Goal: Feedback & Contribution: Leave review/rating

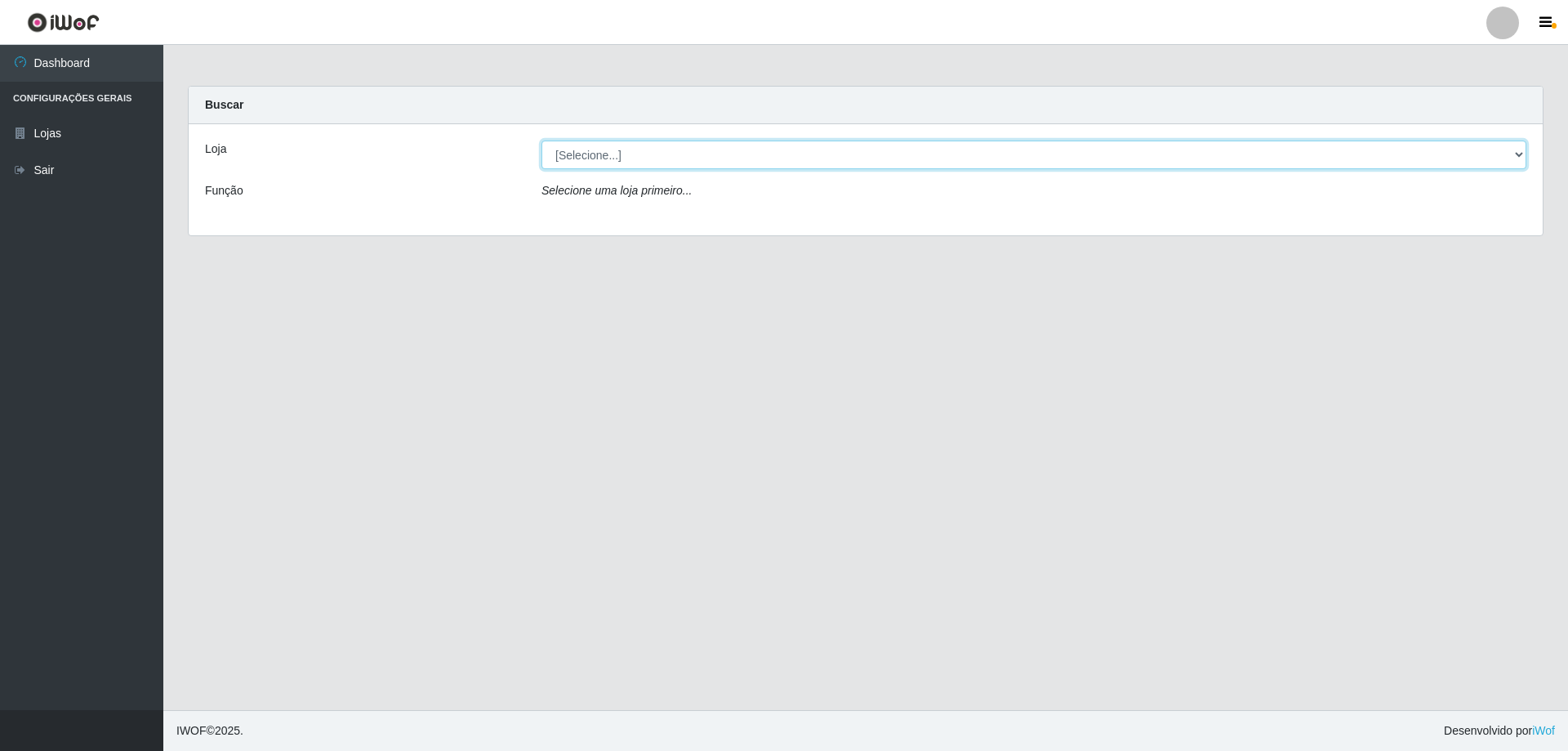
click at [686, 154] on select "[Selecione...] SuperShow Bis - Avenida 6 SuperShow [GEOGRAPHIC_DATA]" at bounding box center [1034, 154] width 985 height 29
select select "60"
click at [542, 140] on select "[Selecione...] SuperShow Bis - Avenida 6 SuperShow [GEOGRAPHIC_DATA]" at bounding box center [1034, 154] width 985 height 29
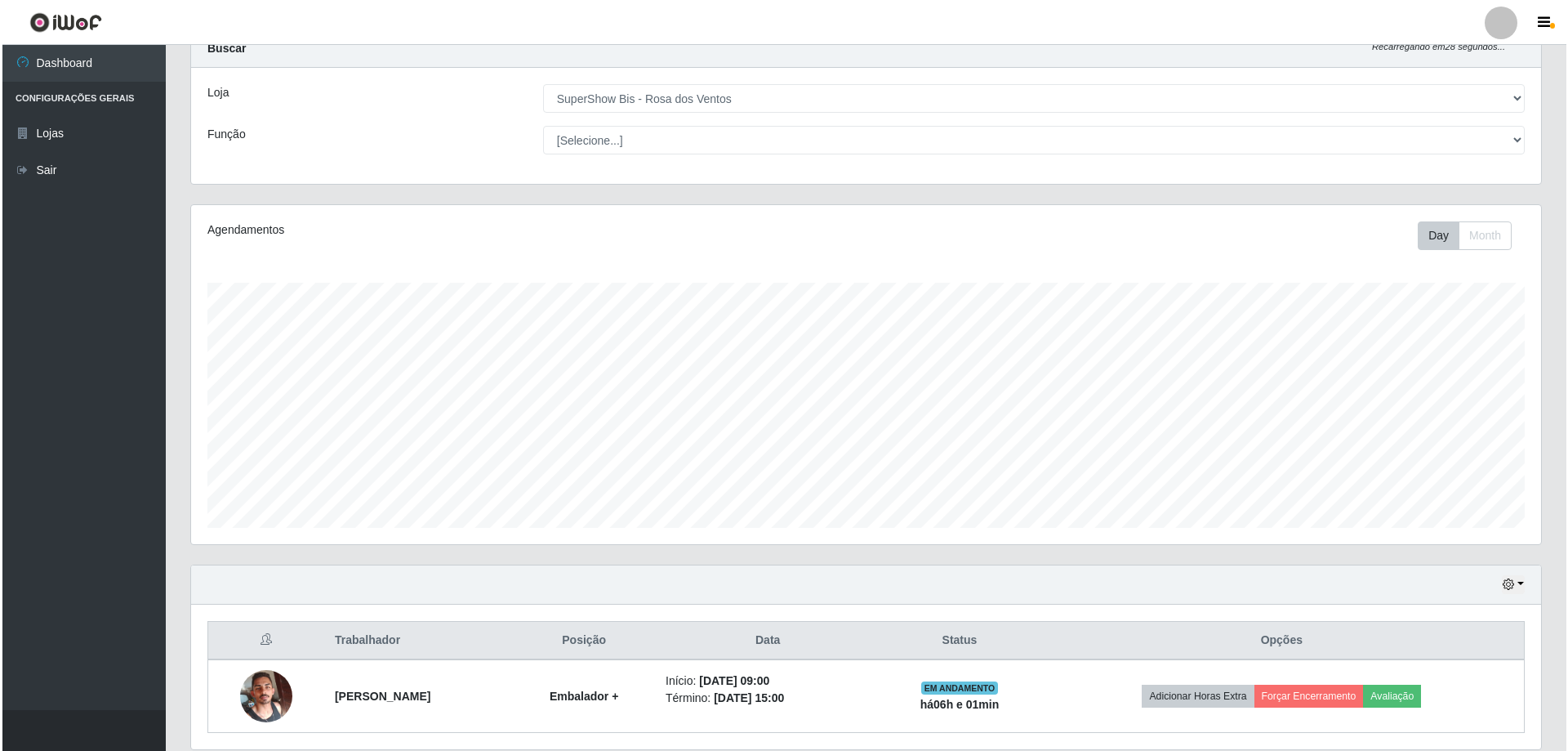
scroll to position [116, 0]
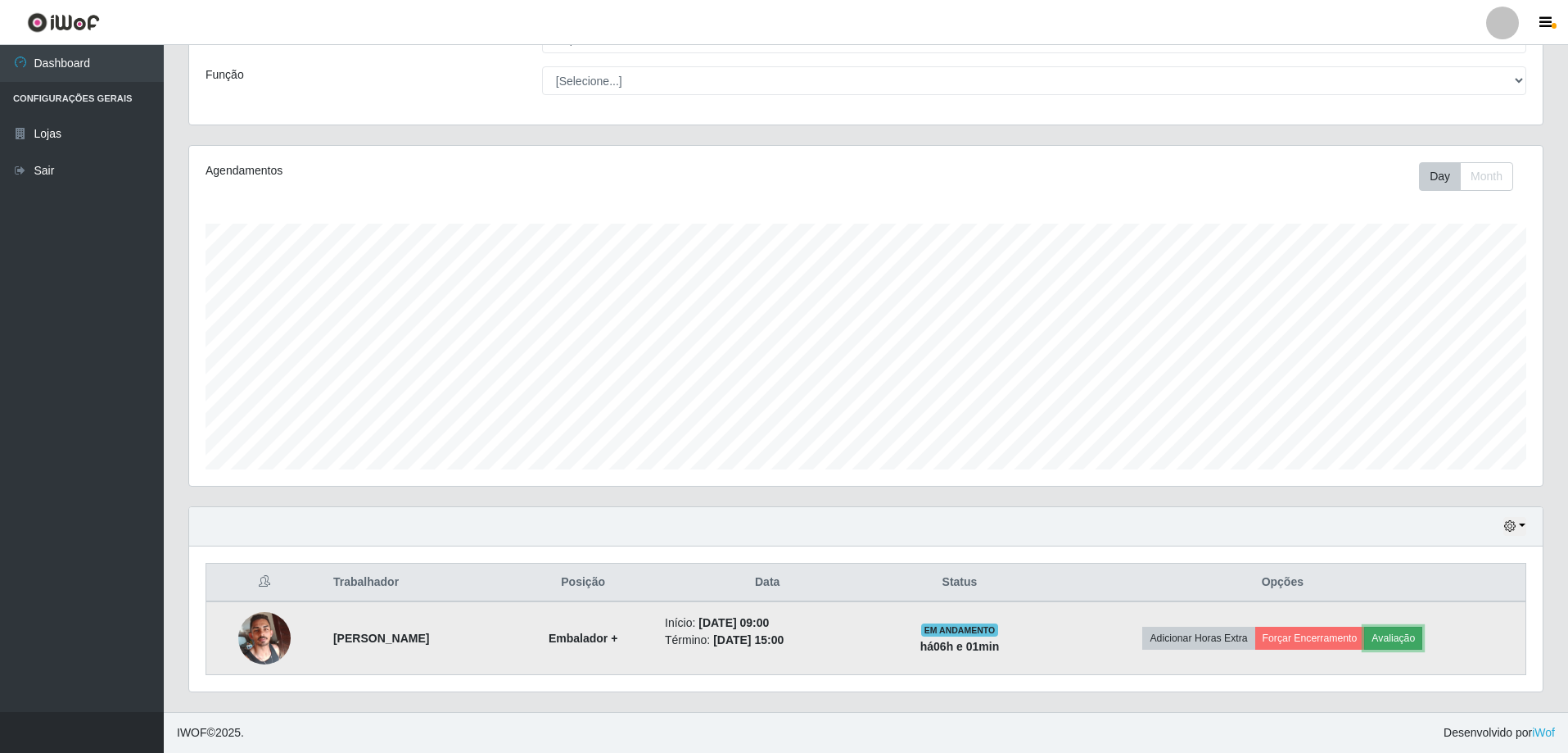
click at [1418, 639] on button "Avaliação" at bounding box center [1393, 638] width 58 height 23
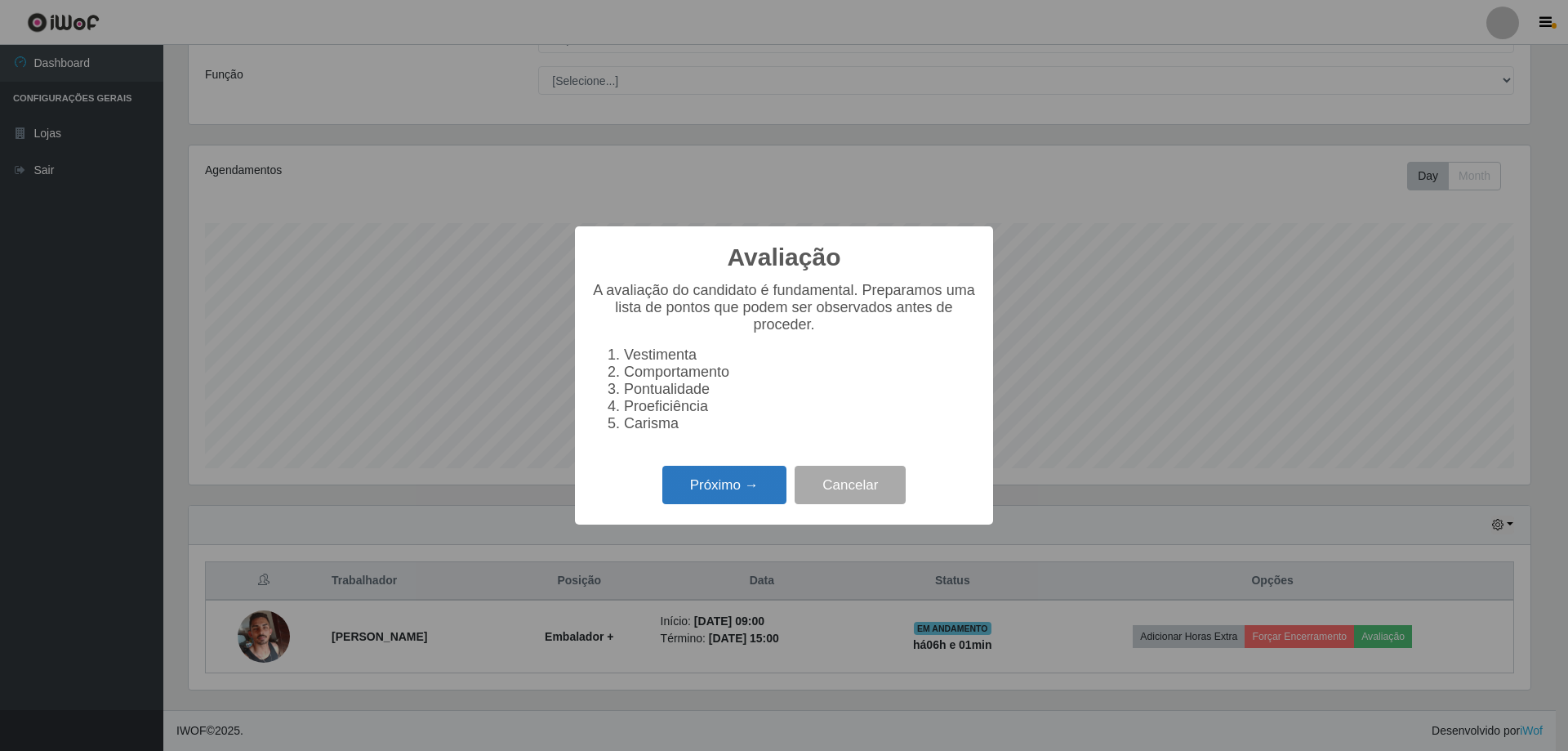
click at [720, 494] on button "Próximo →" at bounding box center [724, 484] width 124 height 39
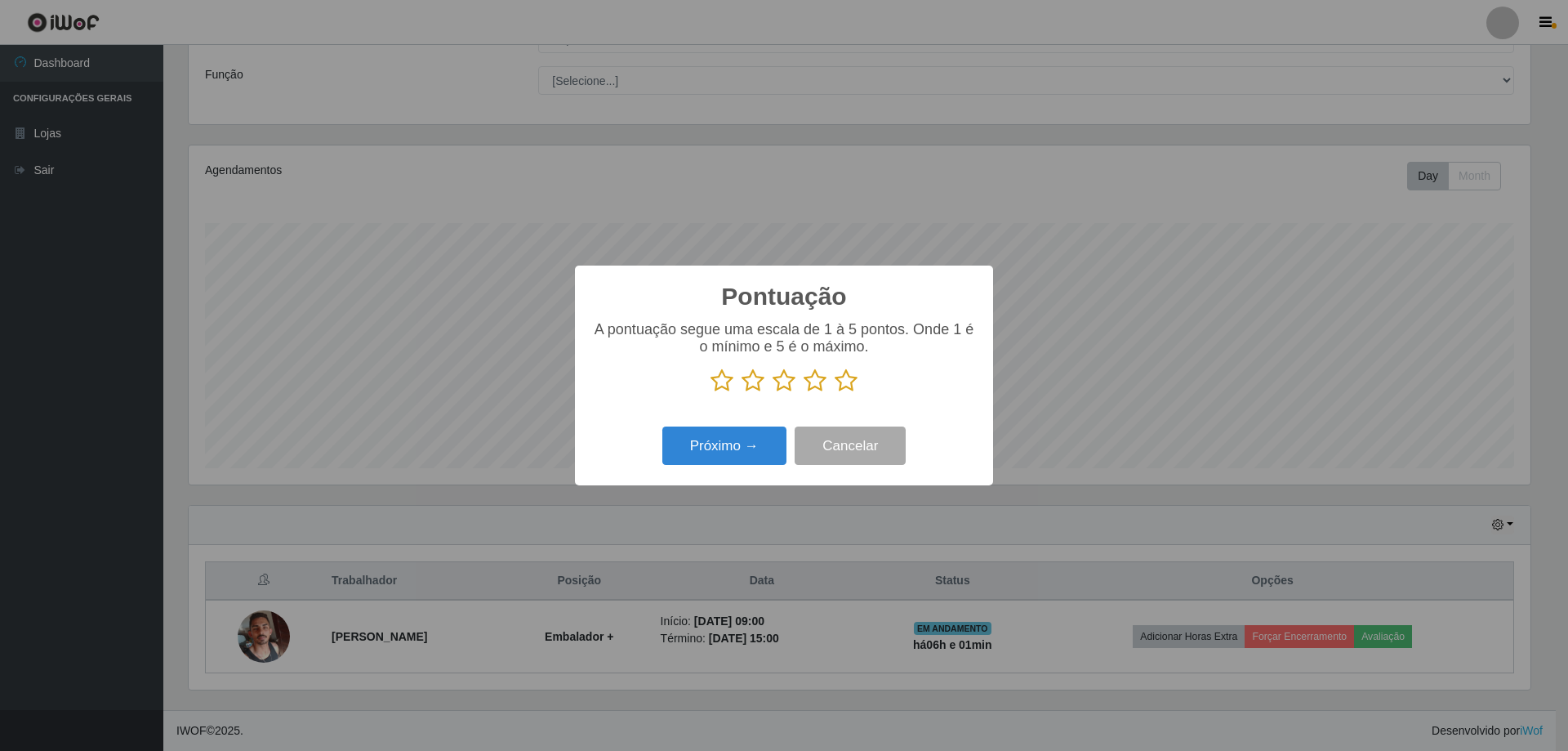
click at [816, 386] on icon at bounding box center [815, 381] width 23 height 25
click at [803, 393] on input "radio" at bounding box center [803, 393] width 0 height 0
click at [744, 440] on button "Próximo →" at bounding box center [724, 445] width 124 height 39
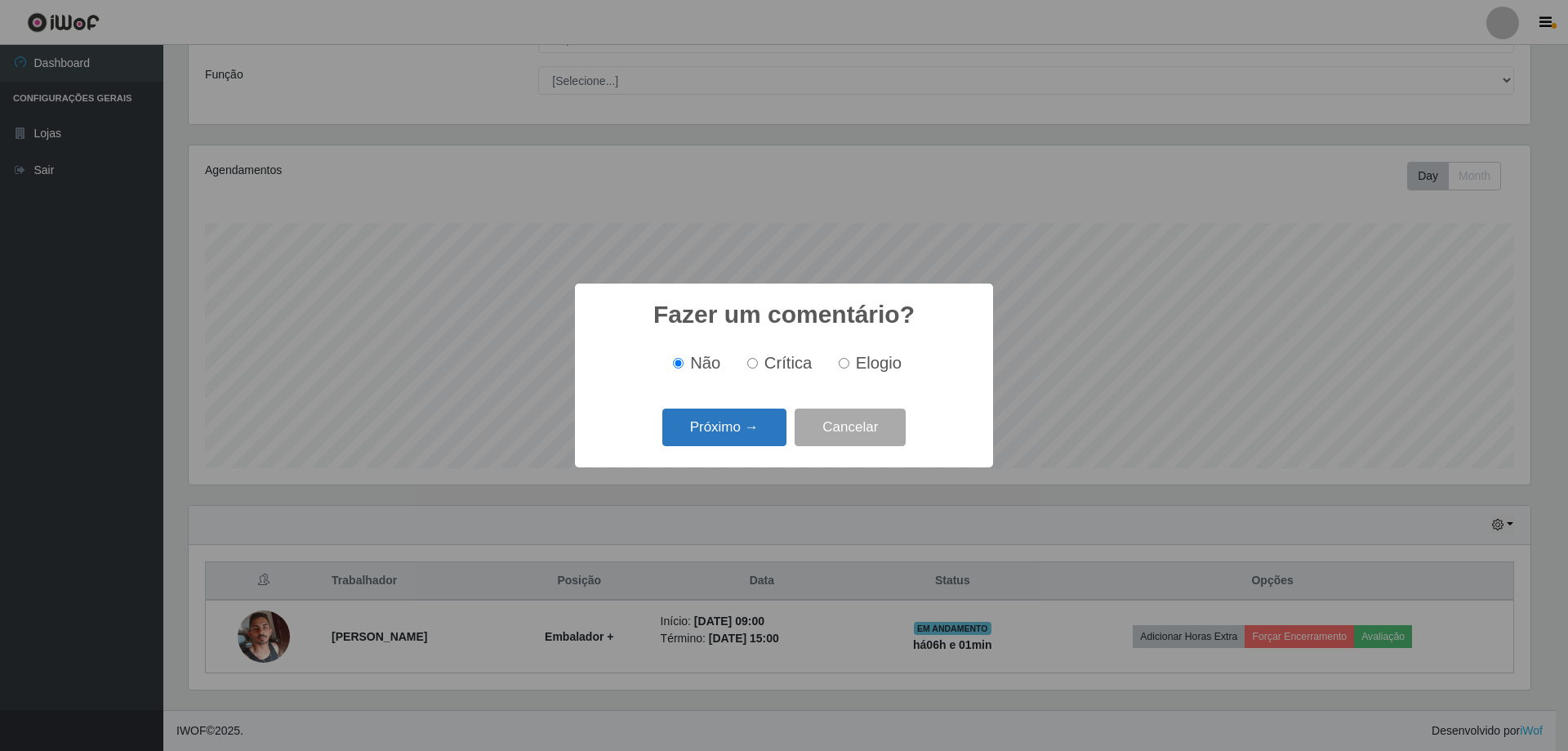
click at [755, 428] on button "Próximo →" at bounding box center [724, 428] width 124 height 39
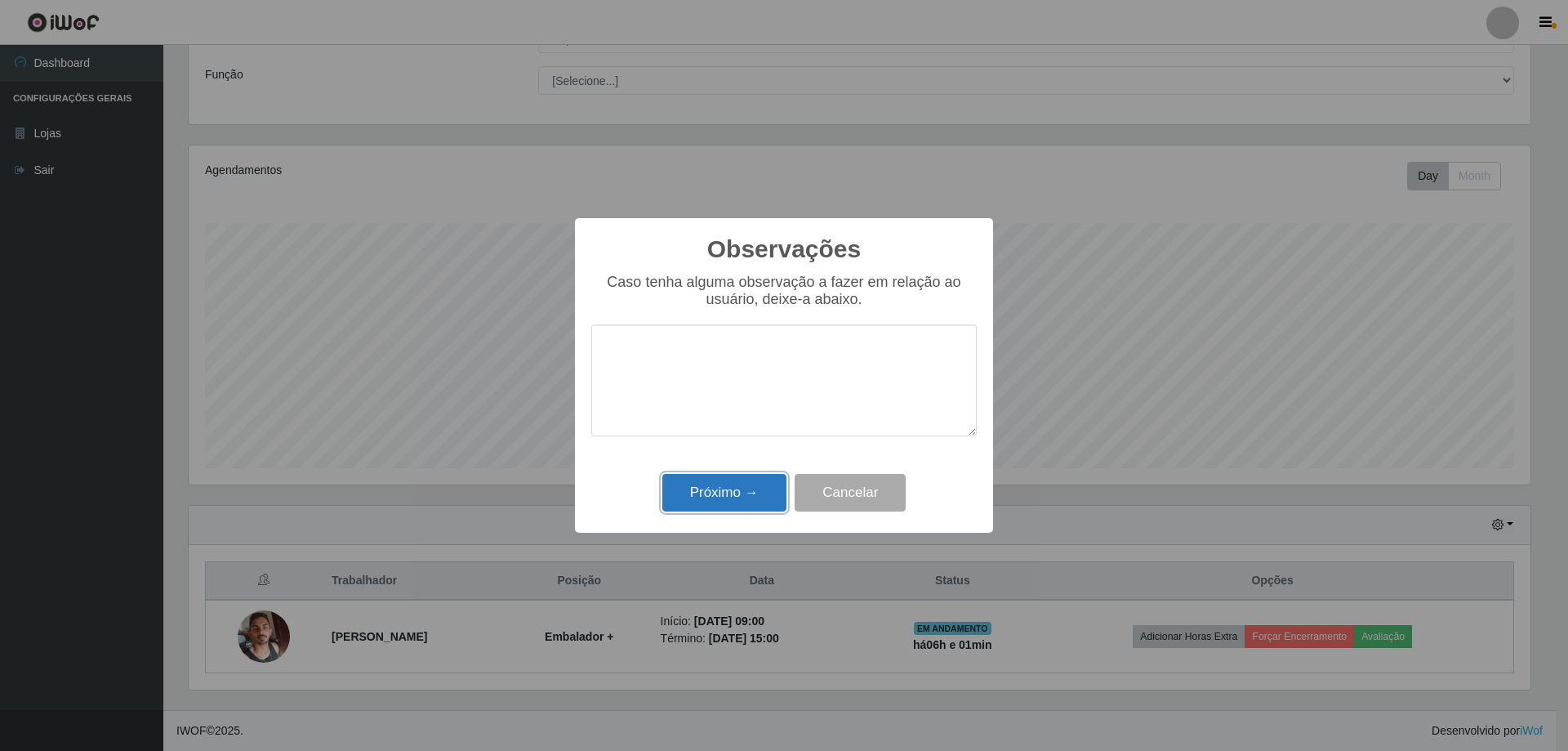
click at [720, 502] on button "Próximo →" at bounding box center [724, 492] width 124 height 39
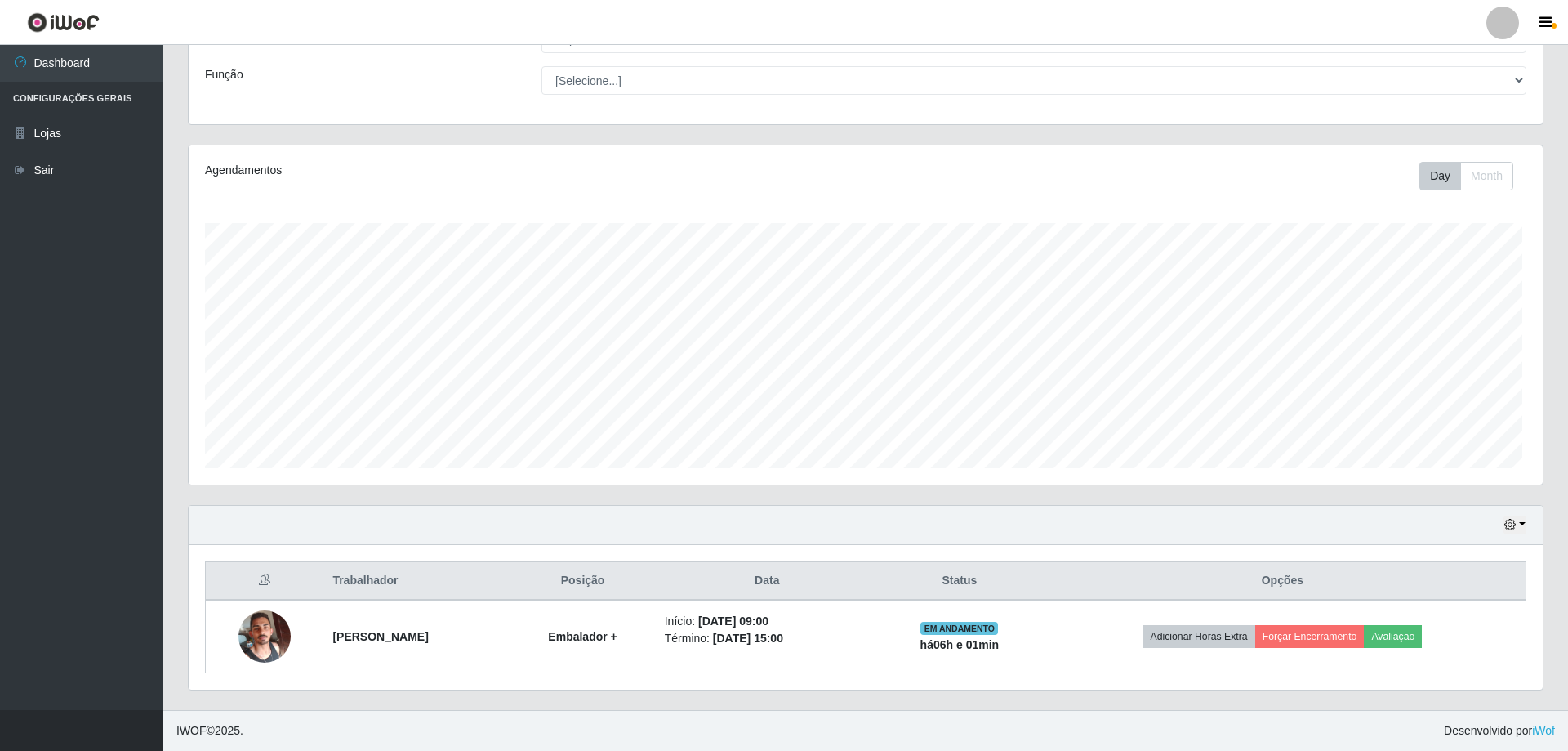
scroll to position [339, 1350]
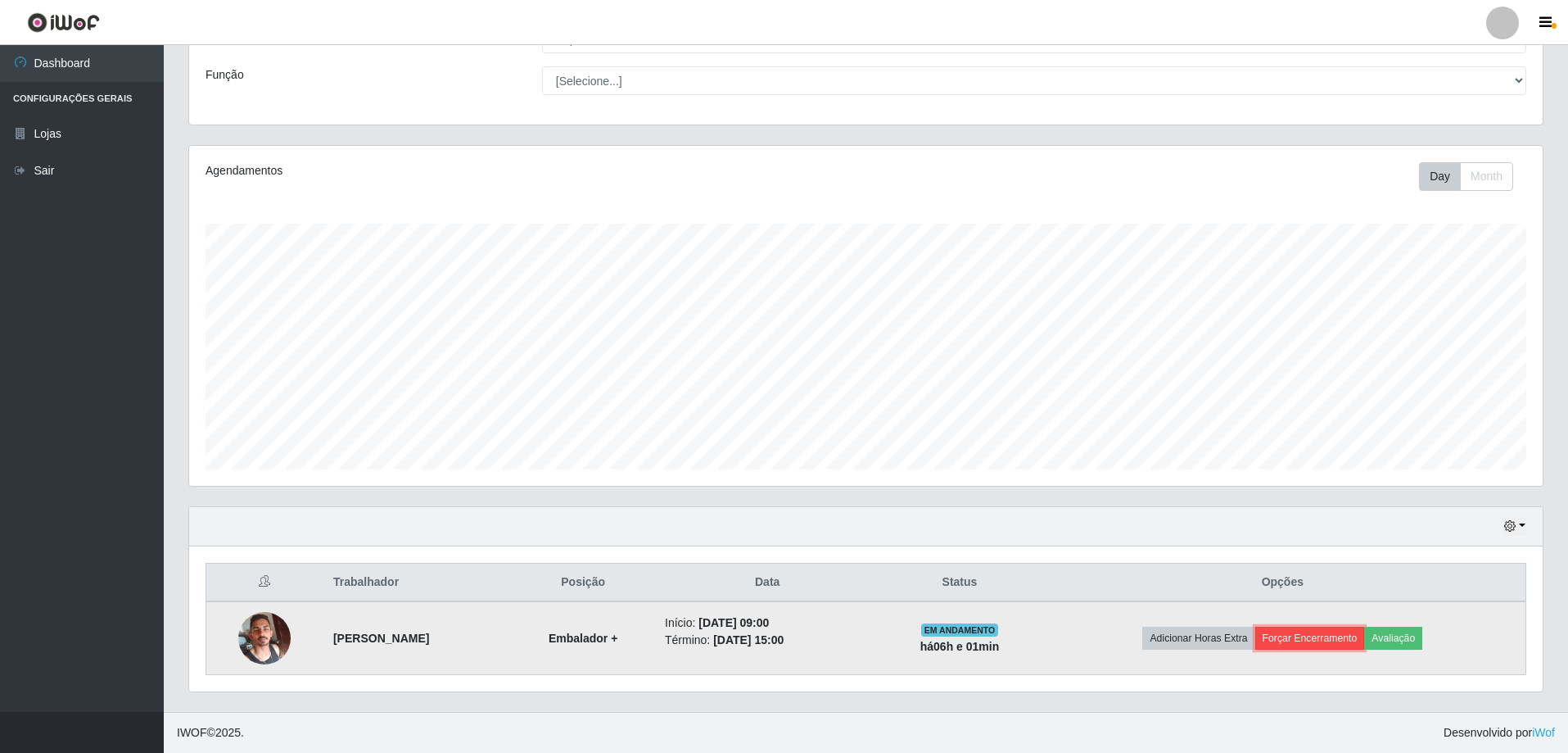
click at [1345, 639] on button "Forçar Encerramento" at bounding box center [1310, 638] width 109 height 23
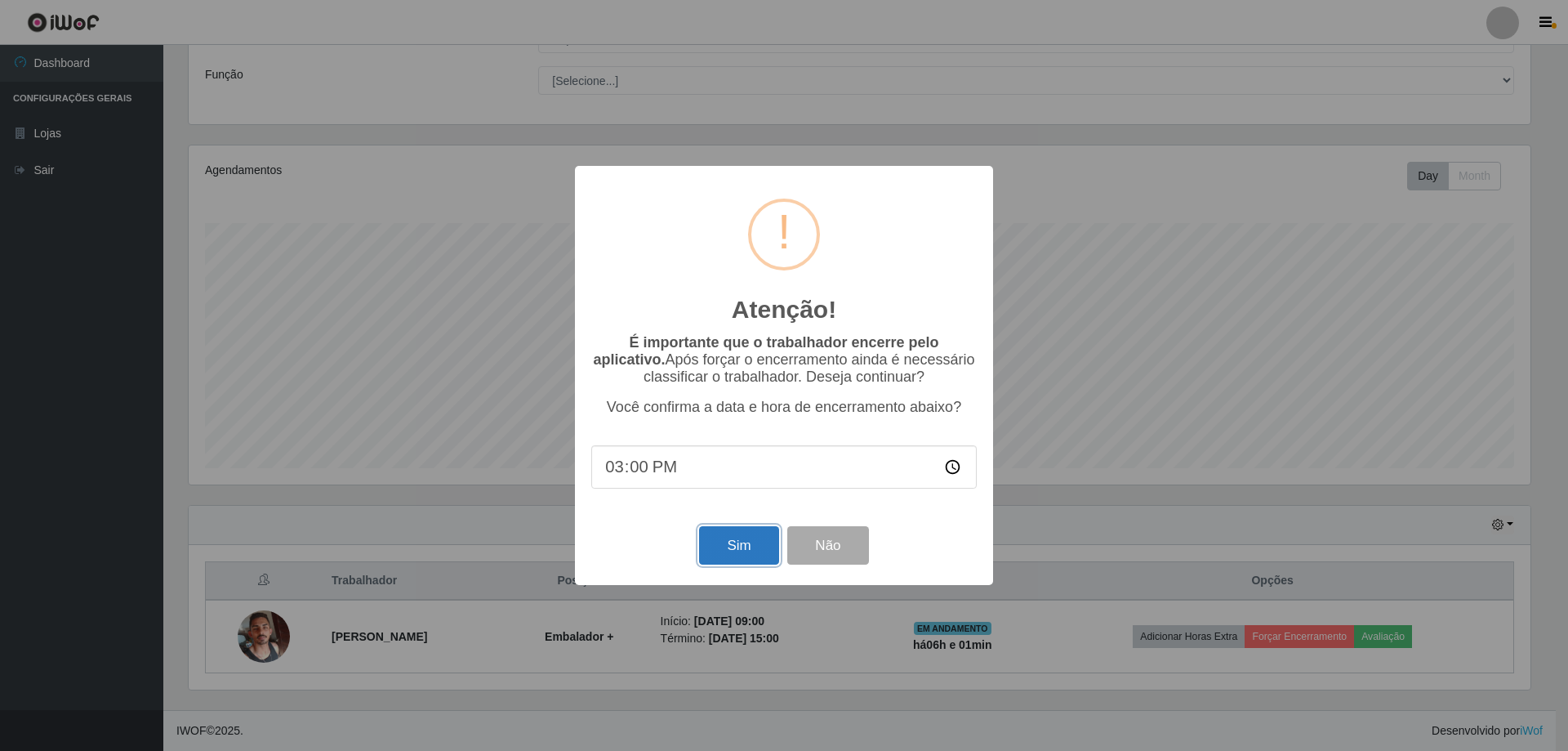
click at [756, 558] on button "Sim" at bounding box center [738, 545] width 80 height 39
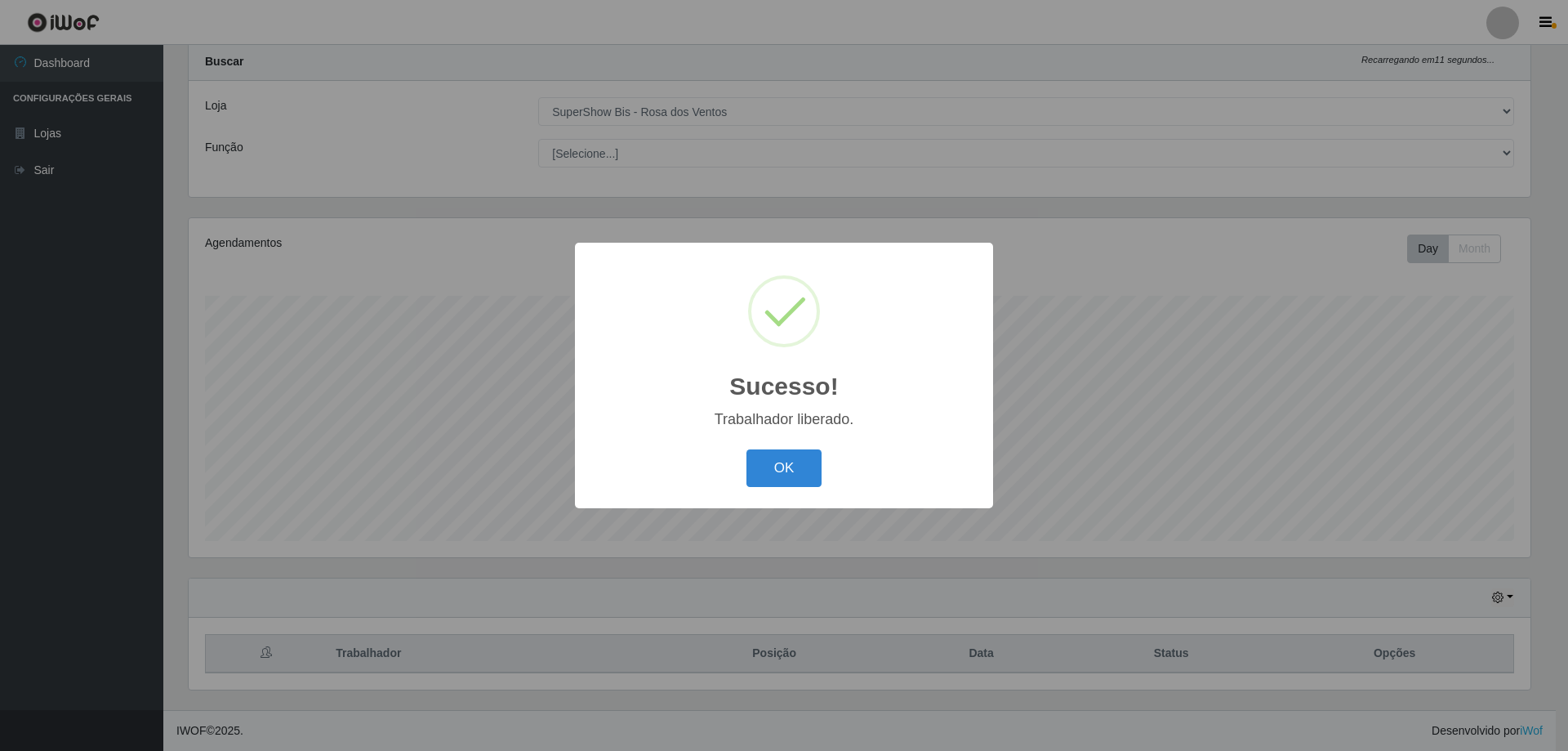
drag, startPoint x: 784, startPoint y: 469, endPoint x: 764, endPoint y: 434, distance: 40.3
click at [785, 469] on button "OK" at bounding box center [784, 468] width 76 height 39
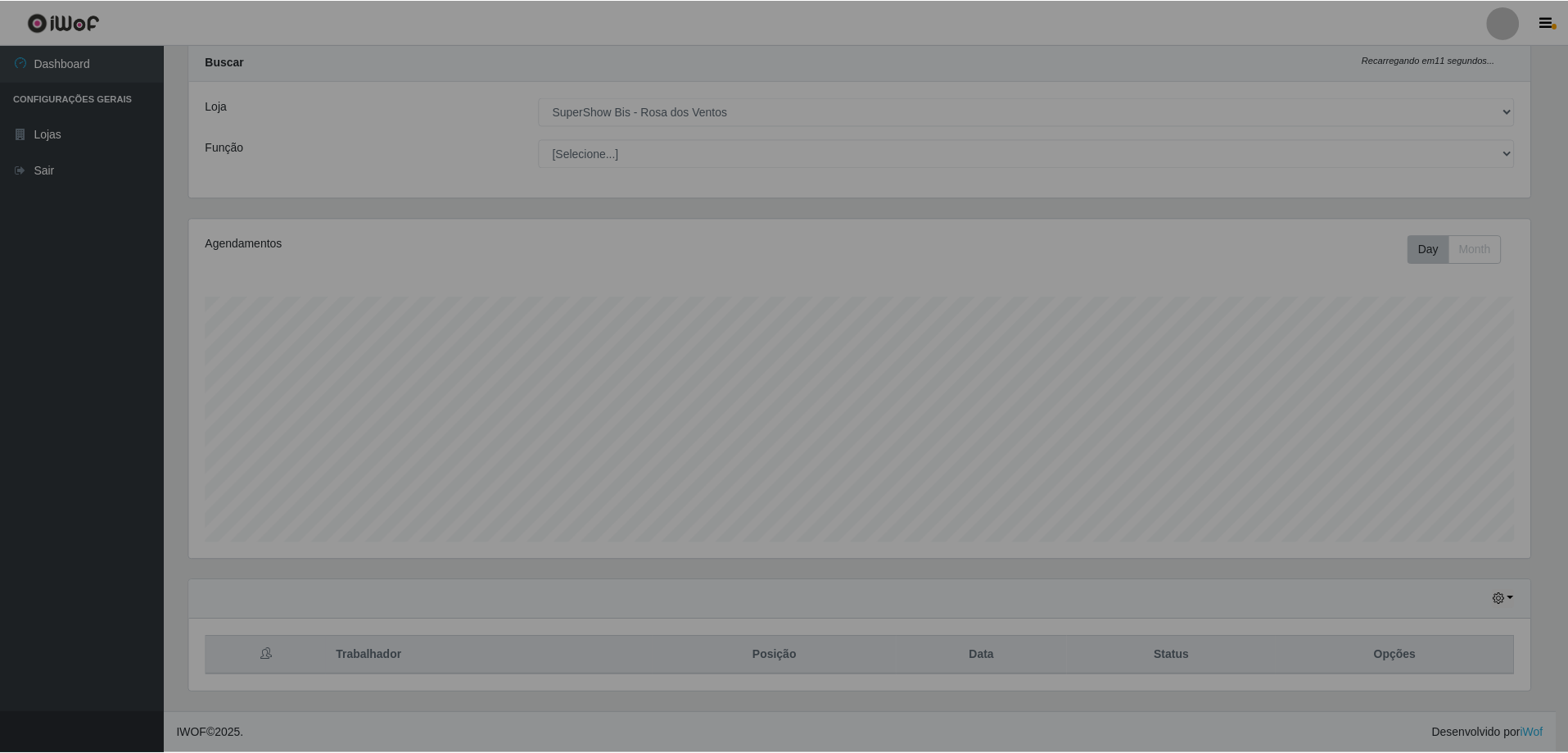
scroll to position [340, 1353]
